Goal: Task Accomplishment & Management: Manage account settings

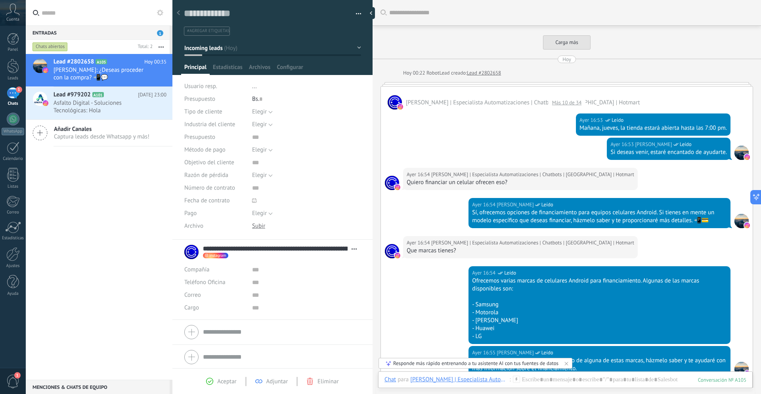
scroll to position [12, 0]
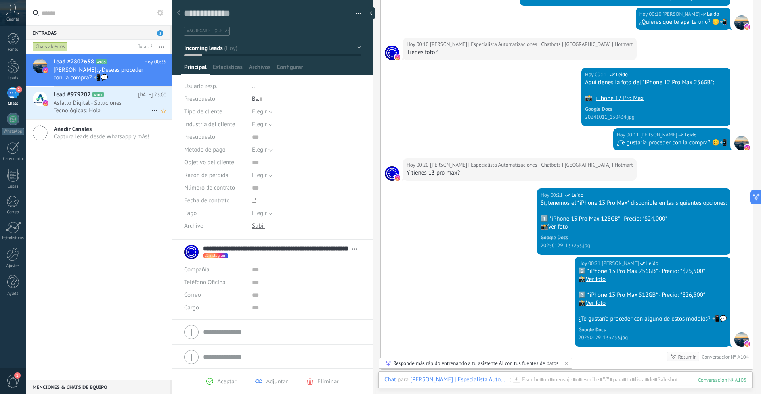
click at [121, 96] on h2 "Lead #979202 A101" at bounding box center [96, 95] width 84 height 8
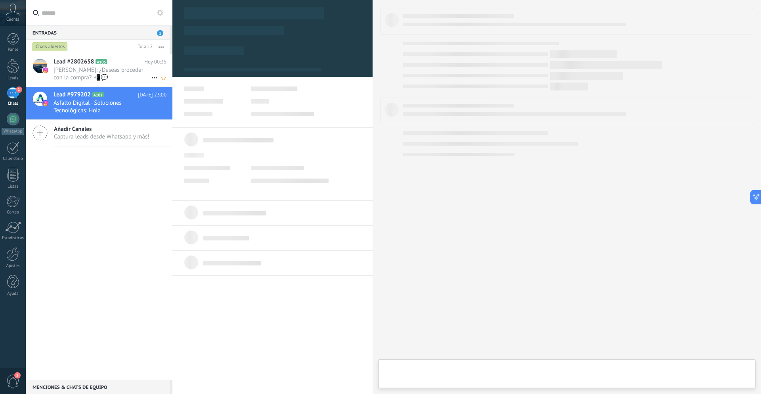
click at [121, 71] on span "[PERSON_NAME]: ¿Deseas proceder con la compra? 📲💬" at bounding box center [103, 73] width 98 height 15
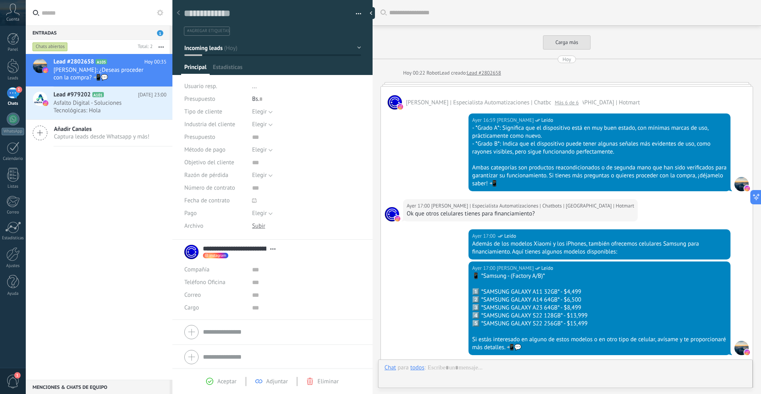
scroll to position [1551, 0]
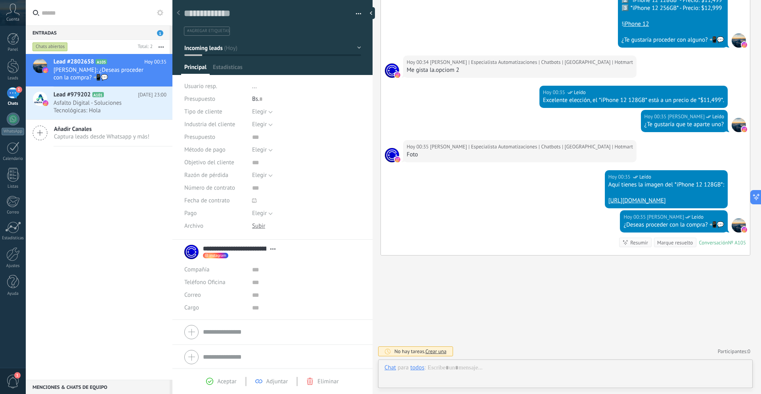
type textarea "**********"
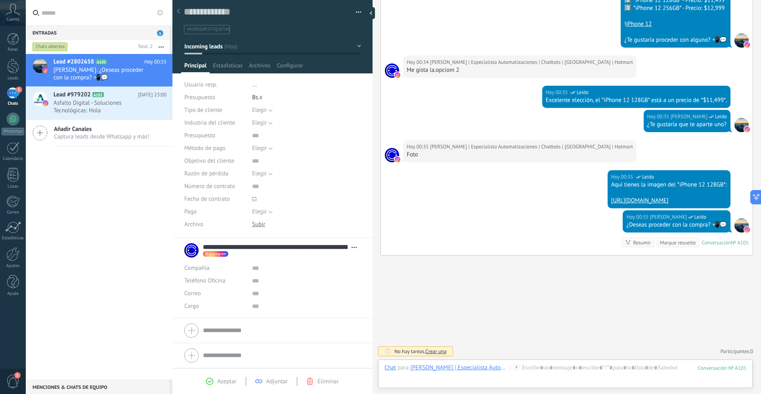
scroll to position [0, 0]
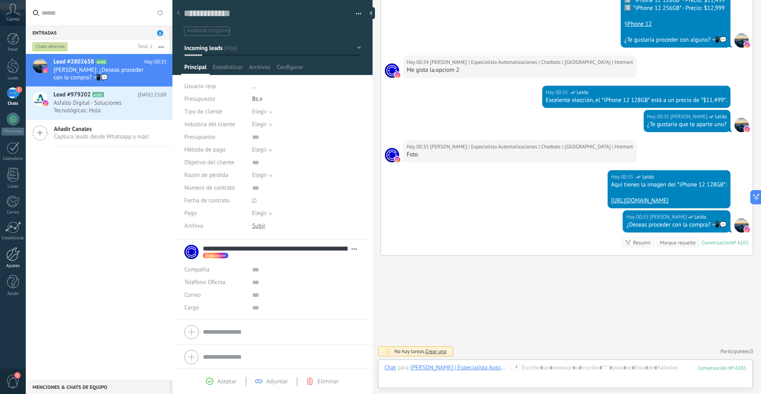
click at [14, 256] on div at bounding box center [12, 254] width 13 height 14
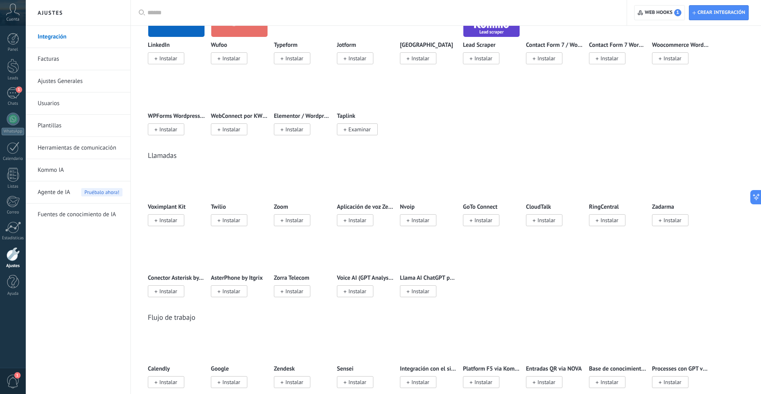
scroll to position [852, 0]
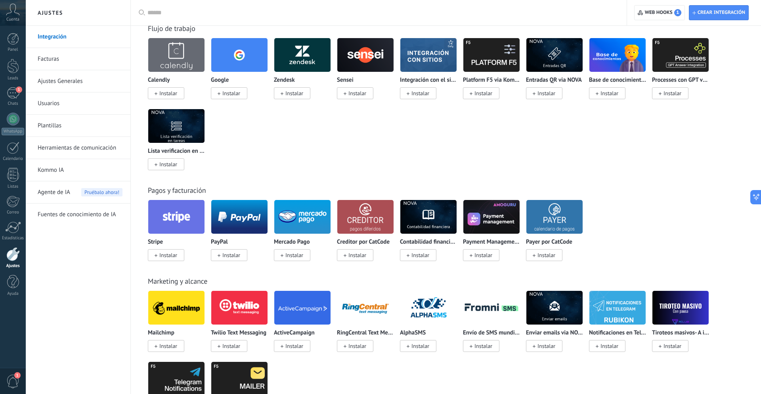
click at [62, 79] on link "Ajustes Generales" at bounding box center [80, 81] width 85 height 22
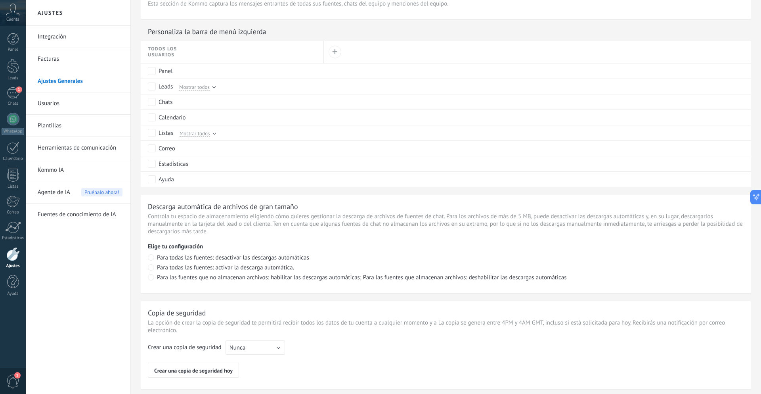
scroll to position [472, 0]
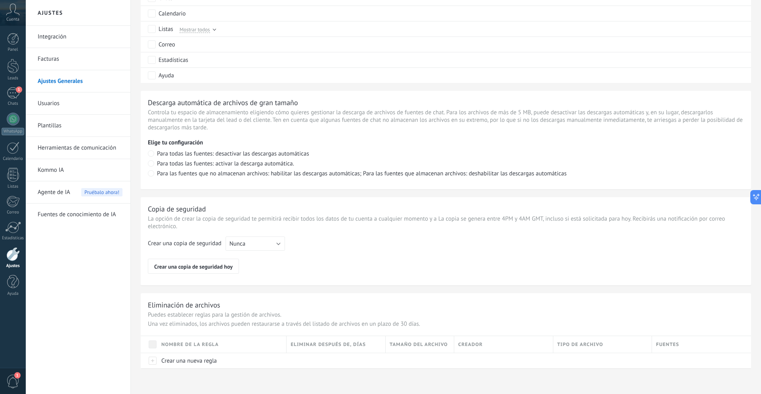
click at [57, 39] on link "Integración" at bounding box center [80, 37] width 85 height 22
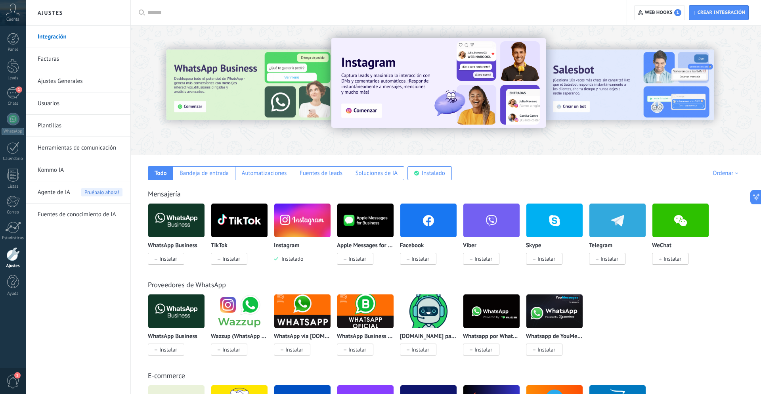
click at [11, 377] on span "1" at bounding box center [12, 381] width 13 height 14
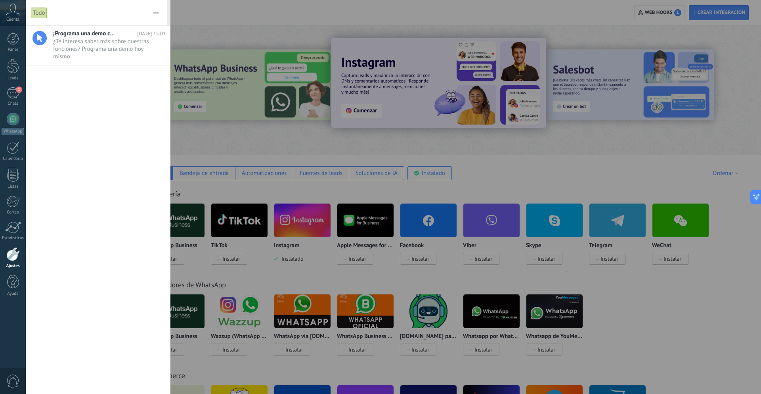
click at [11, 377] on span "0" at bounding box center [12, 381] width 13 height 14
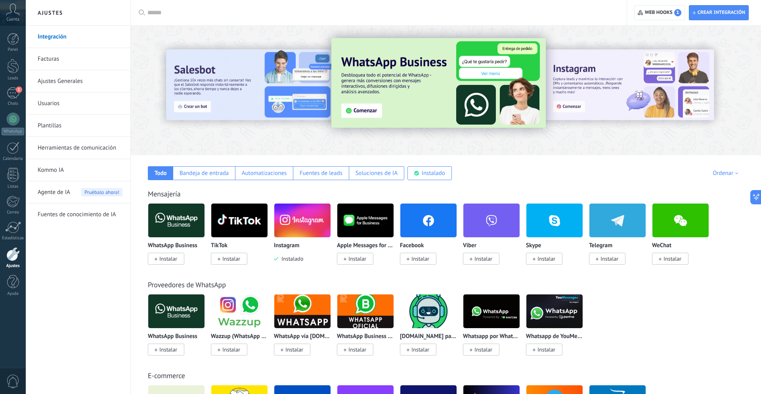
scroll to position [0, 0]
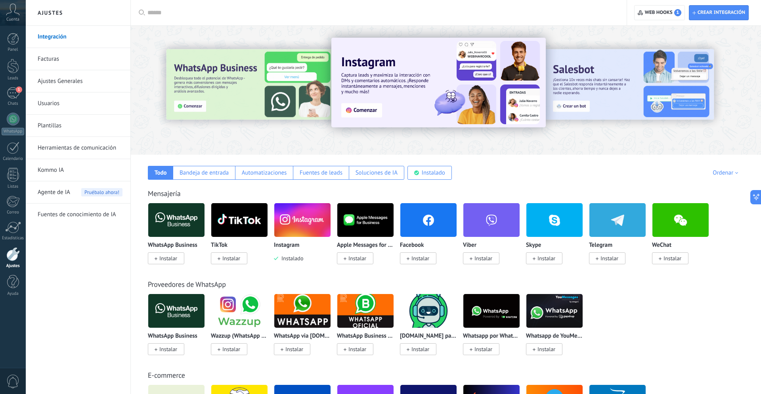
click at [13, 13] on icon at bounding box center [13, 10] width 14 height 12
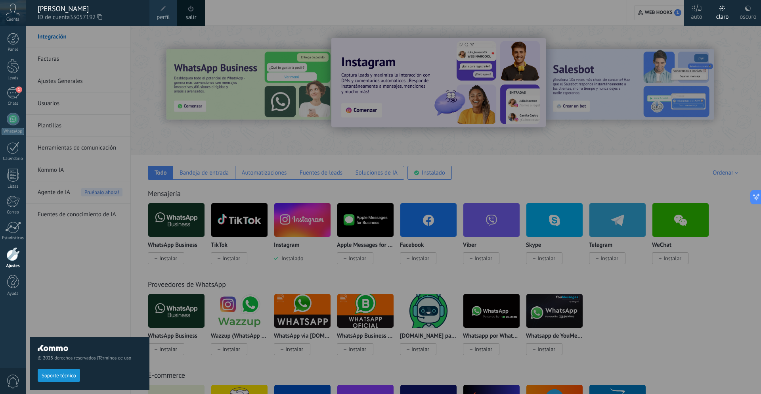
click at [163, 9] on span at bounding box center [164, 9] width 6 height 6
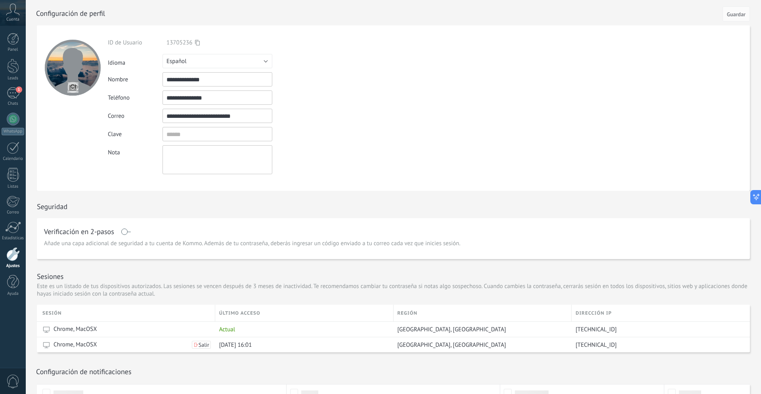
click at [12, 258] on div at bounding box center [12, 254] width 13 height 14
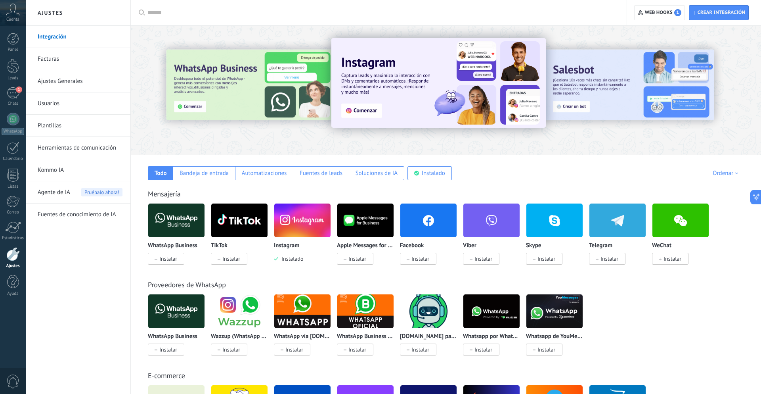
click at [185, 10] on input "text" at bounding box center [381, 13] width 468 height 8
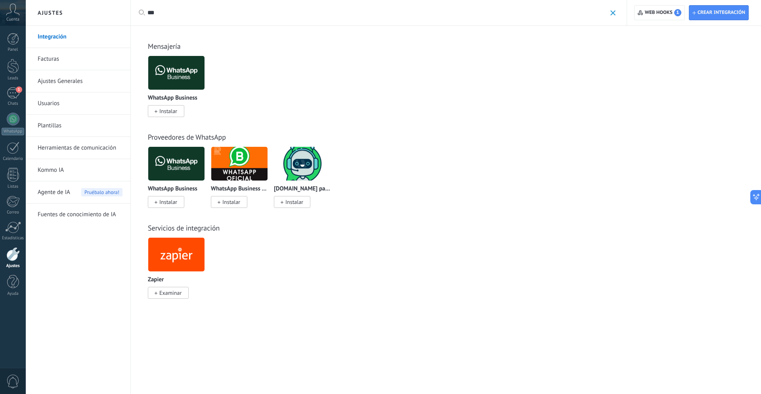
type input "***"
click at [41, 11] on h2 "Ajustes" at bounding box center [78, 13] width 85 height 26
click at [614, 10] on div "Aplicar *** Aplicar Restablecer" at bounding box center [378, 12] width 497 height 25
click at [615, 15] on div "Aplicar *** Aplicar Restablecer" at bounding box center [378, 12] width 497 height 25
click at [612, 13] on span at bounding box center [612, 12] width 5 height 5
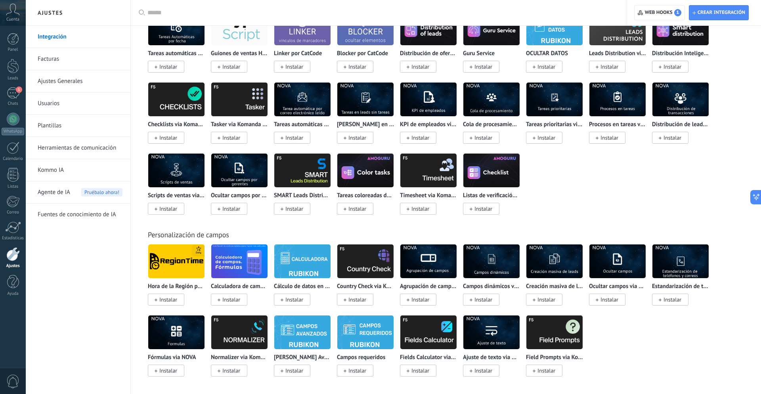
scroll to position [2537, 0]
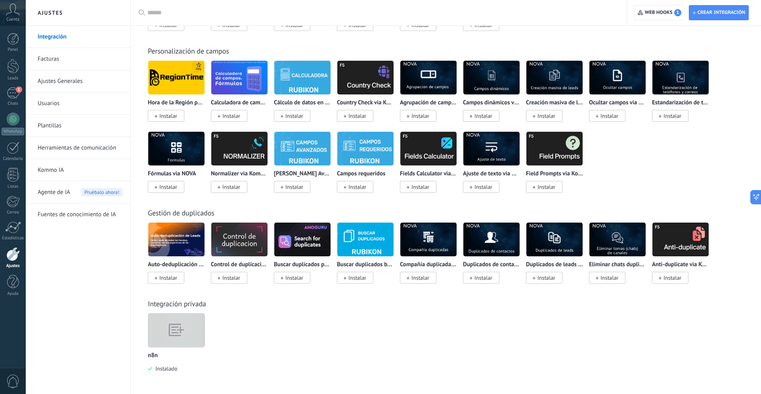
click at [168, 331] on img at bounding box center [176, 329] width 56 height 43
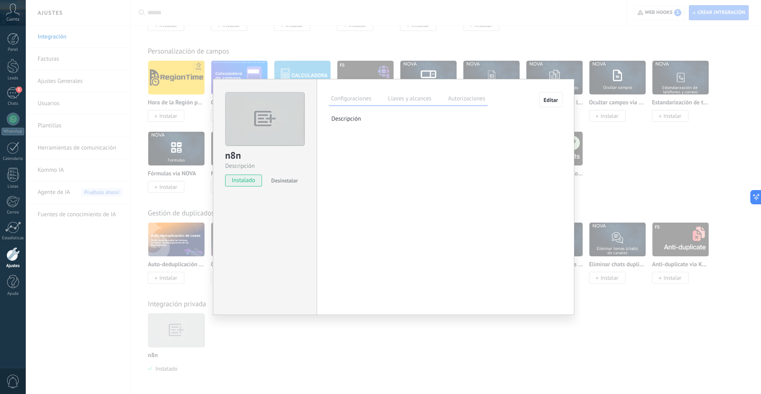
click at [417, 97] on label "Llaves y alcances" at bounding box center [409, 99] width 47 height 11
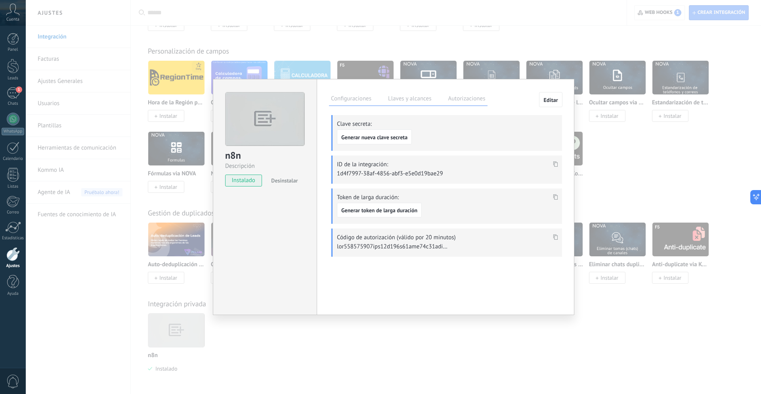
click at [330, 98] on label "Configuraciones" at bounding box center [351, 99] width 44 height 11
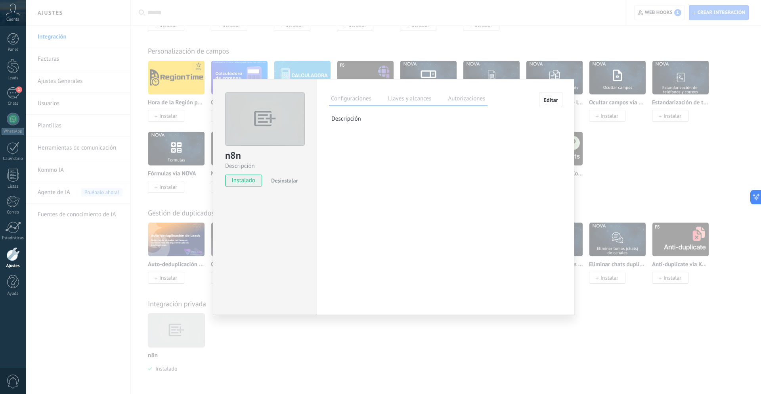
click at [461, 100] on label "Autorizaciones" at bounding box center [466, 99] width 41 height 11
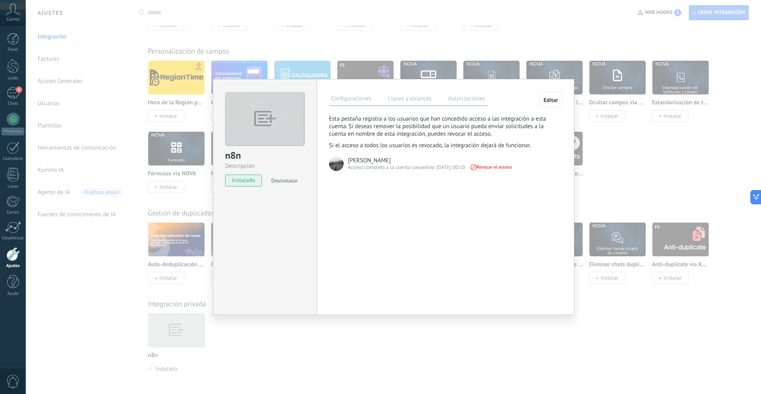
click at [409, 100] on label "Llaves y alcances" at bounding box center [409, 99] width 47 height 11
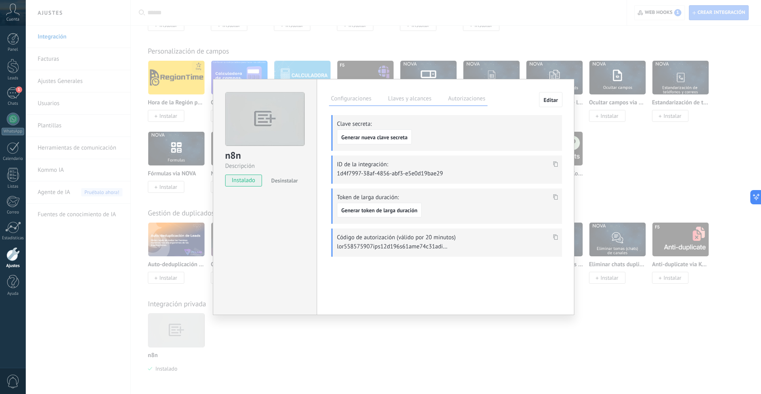
click at [352, 99] on label "Configuraciones" at bounding box center [351, 99] width 44 height 11
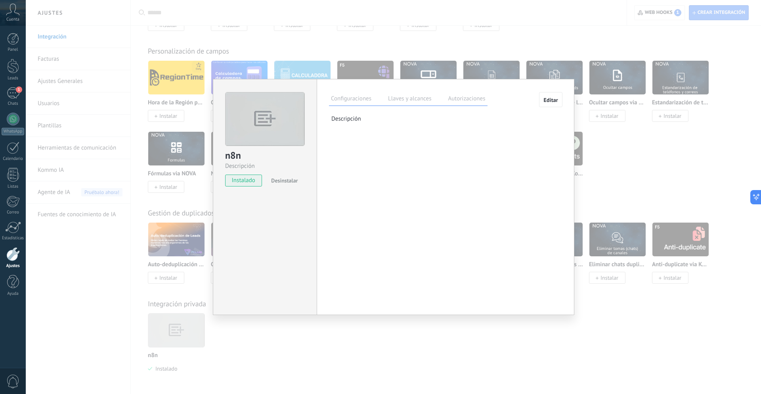
click at [406, 42] on div "n8n Descripción instalado Desinstalar Configuraciones Llaves y alcances Autoriz…" at bounding box center [393, 197] width 735 height 394
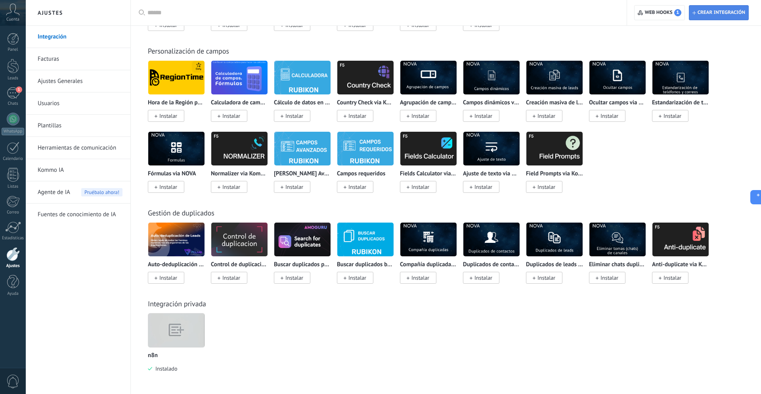
click at [738, 12] on span "Crear integración" at bounding box center [722, 13] width 48 height 6
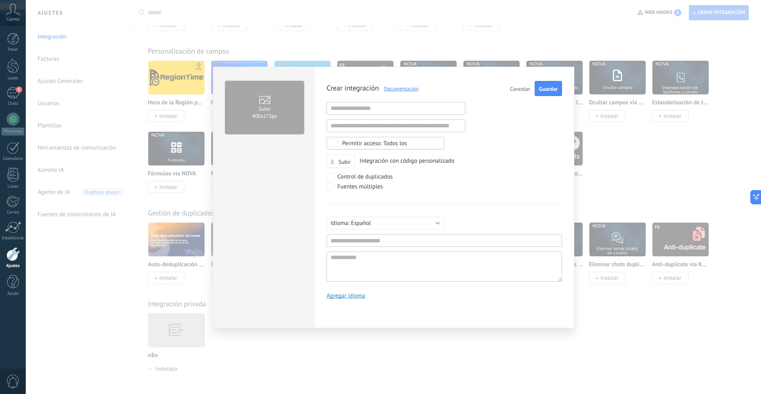
scroll to position [8, 0]
click at [520, 90] on span "Cancelar" at bounding box center [520, 89] width 20 height 6
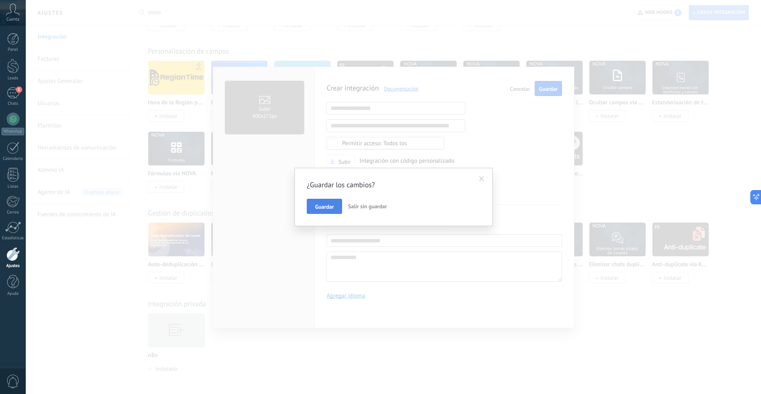
click at [335, 207] on button "Guardar" at bounding box center [324, 206] width 35 height 15
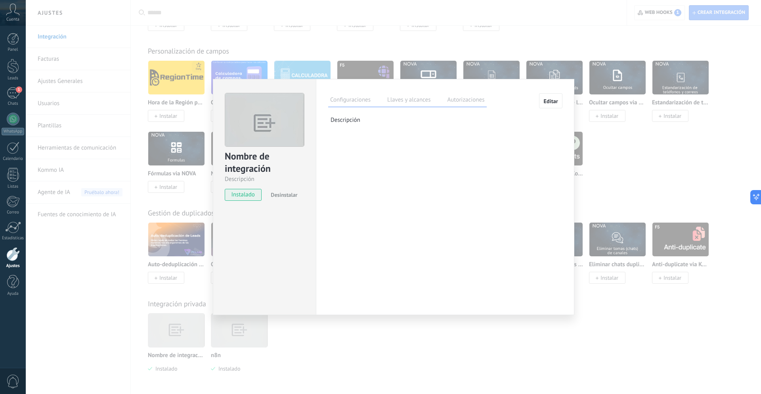
click at [286, 196] on span "Desinstalar" at bounding box center [284, 194] width 27 height 7
click at [343, 331] on div "Nombre de integración Descripción install Instalar Acepto las políticas de priv…" at bounding box center [393, 197] width 735 height 394
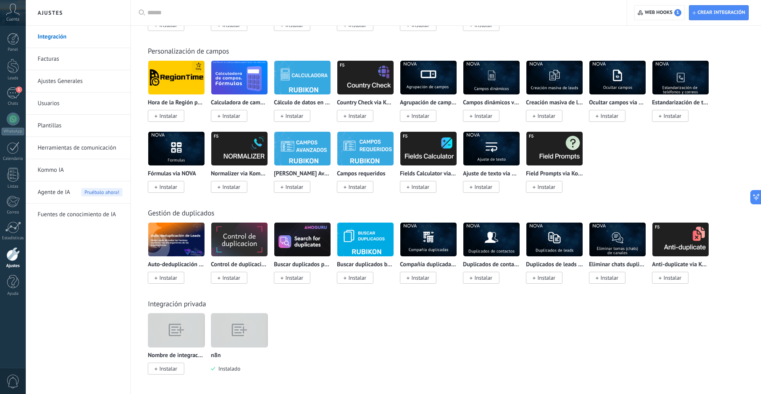
click at [228, 336] on img at bounding box center [239, 329] width 56 height 43
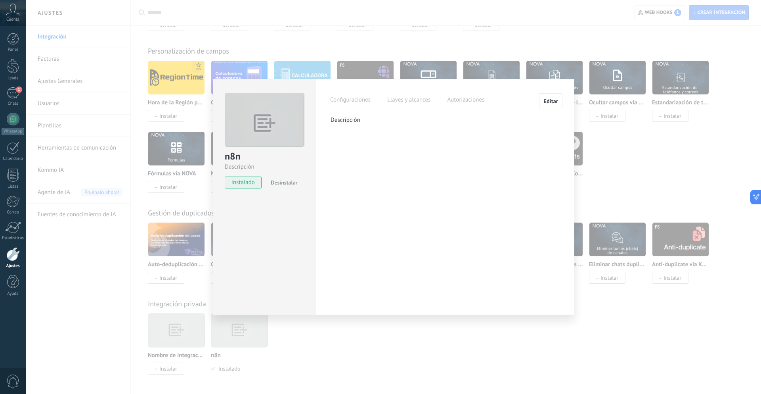
click at [404, 99] on label "Llaves y alcances" at bounding box center [408, 100] width 47 height 11
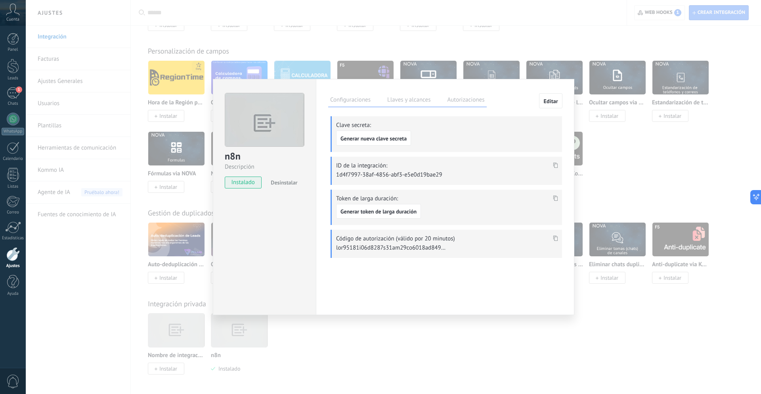
click at [470, 98] on label "Autorizaciones" at bounding box center [465, 100] width 41 height 11
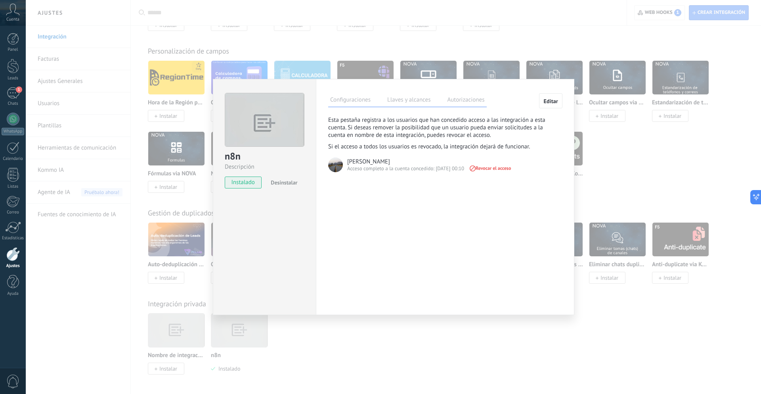
click at [406, 100] on label "Llaves y alcances" at bounding box center [408, 100] width 47 height 11
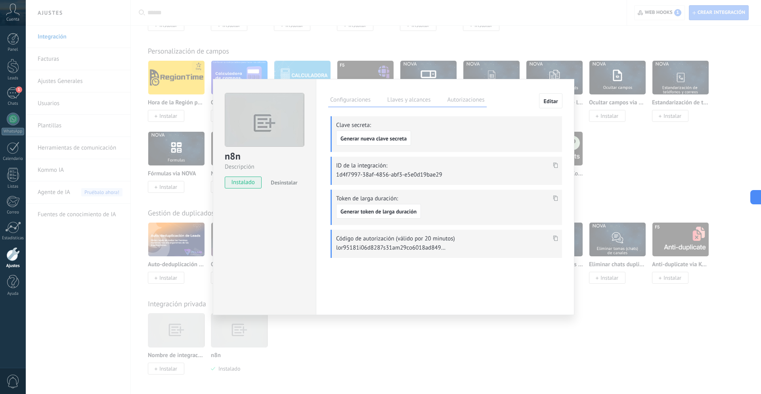
click at [450, 33] on div "n8n Descripción instalado Desinstalar Configuraciones Llaves y alcances Autoriz…" at bounding box center [393, 197] width 735 height 394
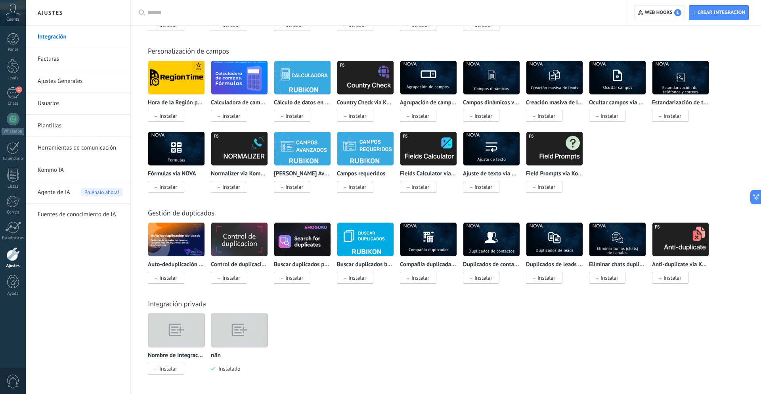
click at [172, 337] on img at bounding box center [176, 329] width 56 height 43
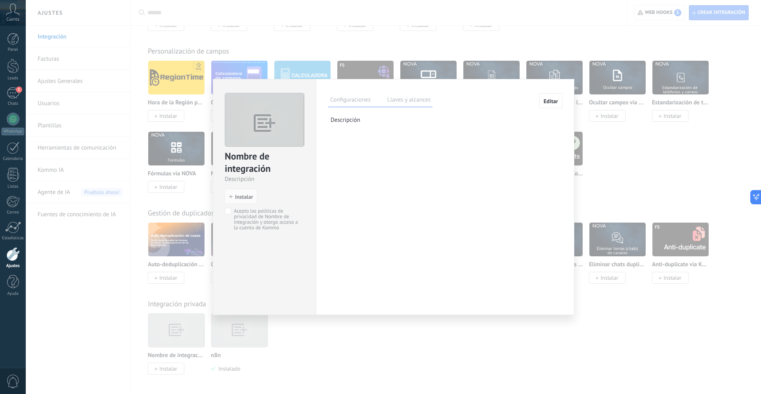
click at [548, 101] on span "Editar" at bounding box center [550, 101] width 15 height 6
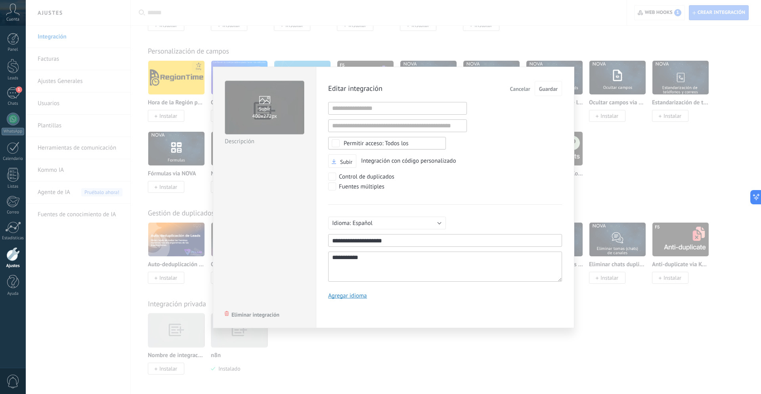
type textarea "**********"
click at [392, 108] on input "1" at bounding box center [397, 108] width 139 height 13
paste input "**********"
type input "**********"
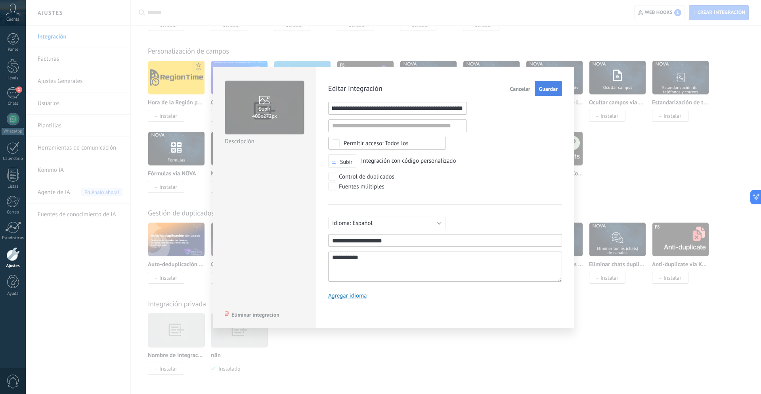
scroll to position [0, 0]
click at [551, 88] on span "Guardar" at bounding box center [548, 89] width 19 height 6
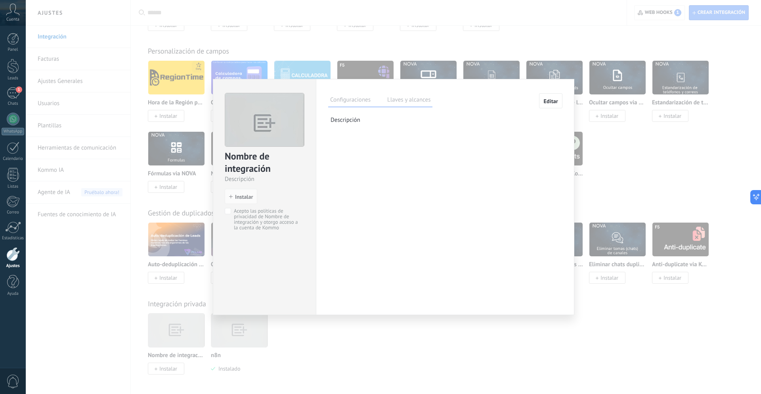
click at [416, 102] on label "Llaves y alcances" at bounding box center [408, 100] width 47 height 11
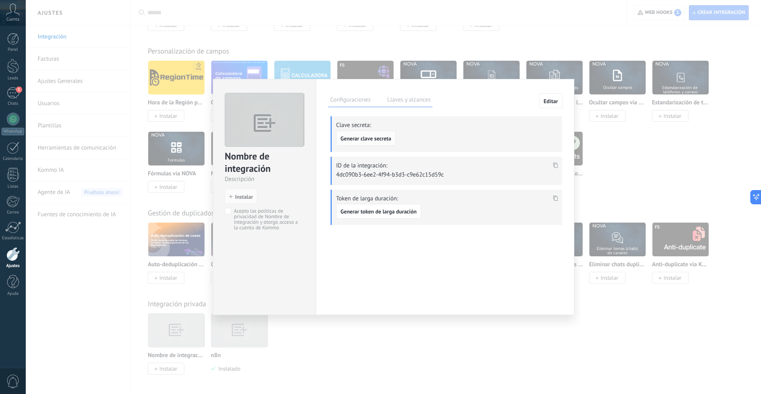
click at [380, 137] on span "Generar clave secreta" at bounding box center [365, 139] width 51 height 6
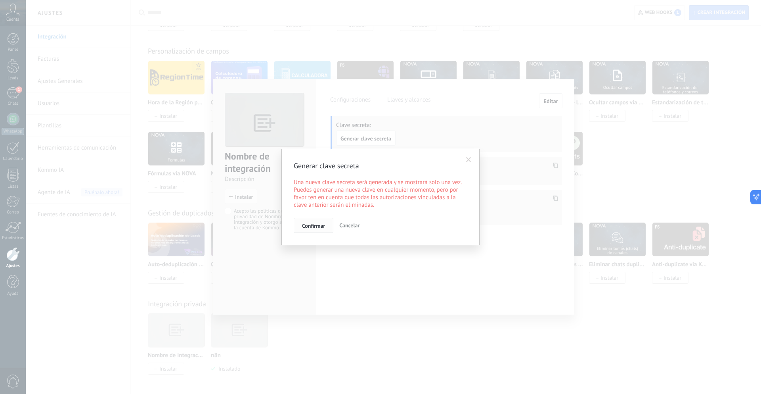
click at [313, 223] on span "Confirmar" at bounding box center [313, 226] width 23 height 6
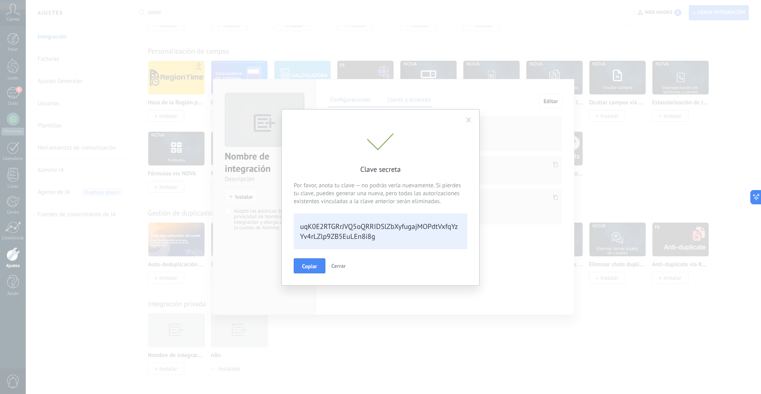
click at [333, 235] on div "uqK0E2RTGRrJVQ5oQRRIDSlZbXyfugajMOPdtVxfqYzYv4rLZlp9ZB5EuLEn8i8g" at bounding box center [381, 231] width 174 height 36
copy div "uqK0E2RTGRrJVQ5oQRRIDSlZbXyfugajMOPdtVxfqYzYv4rLZlp9ZB5EuLEn8i8g Copiar Cerrar"
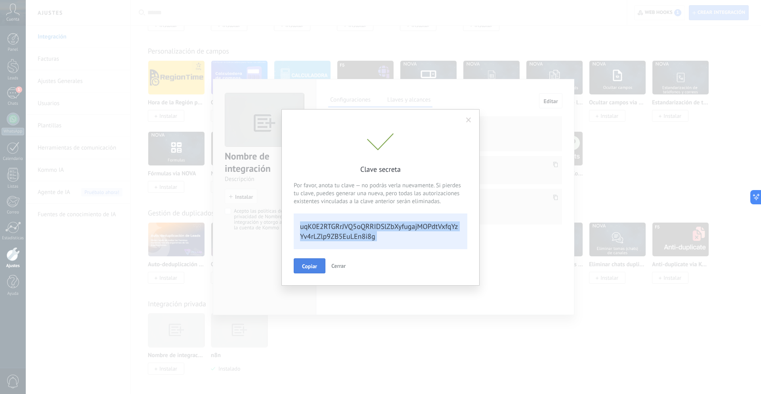
click at [312, 268] on span "Copiar" at bounding box center [309, 266] width 15 height 6
click at [346, 264] on span "Cerrar" at bounding box center [343, 265] width 14 height 7
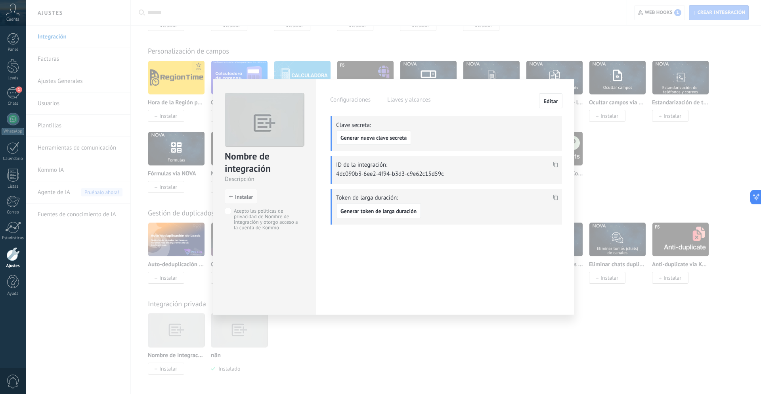
click at [383, 171] on p "4dc090b3-6ee2-4f94-b3d3-c9e62c15d59c" at bounding box center [391, 174] width 111 height 8
click at [555, 164] on icon at bounding box center [555, 165] width 5 height 6
